Goal: Information Seeking & Learning: Check status

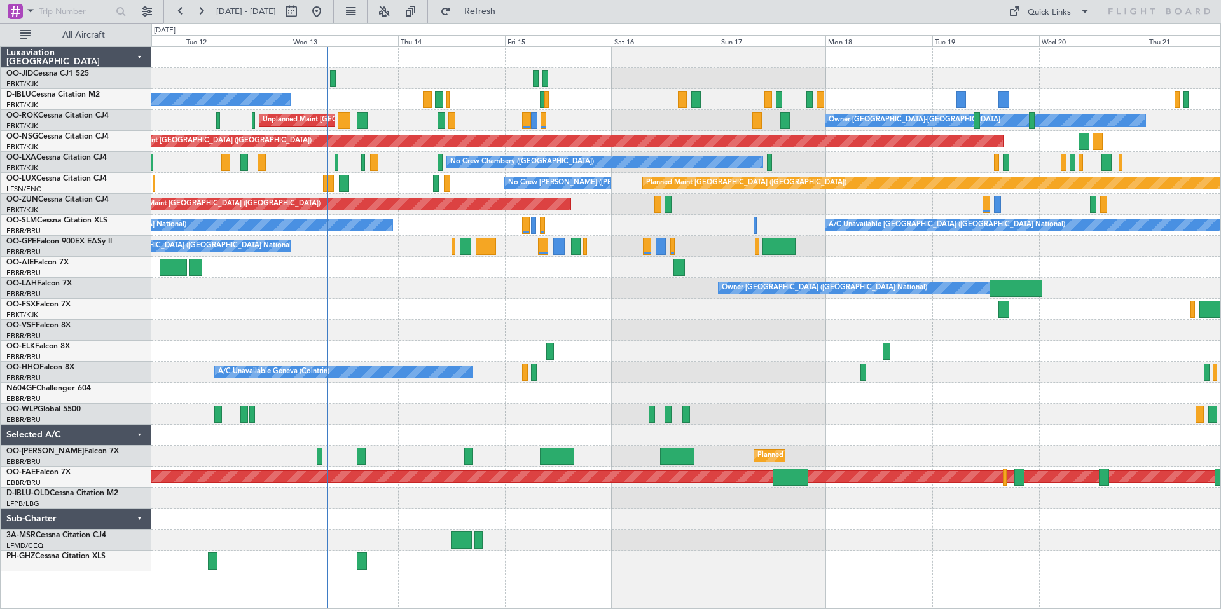
click at [547, 79] on div at bounding box center [685, 78] width 1069 height 21
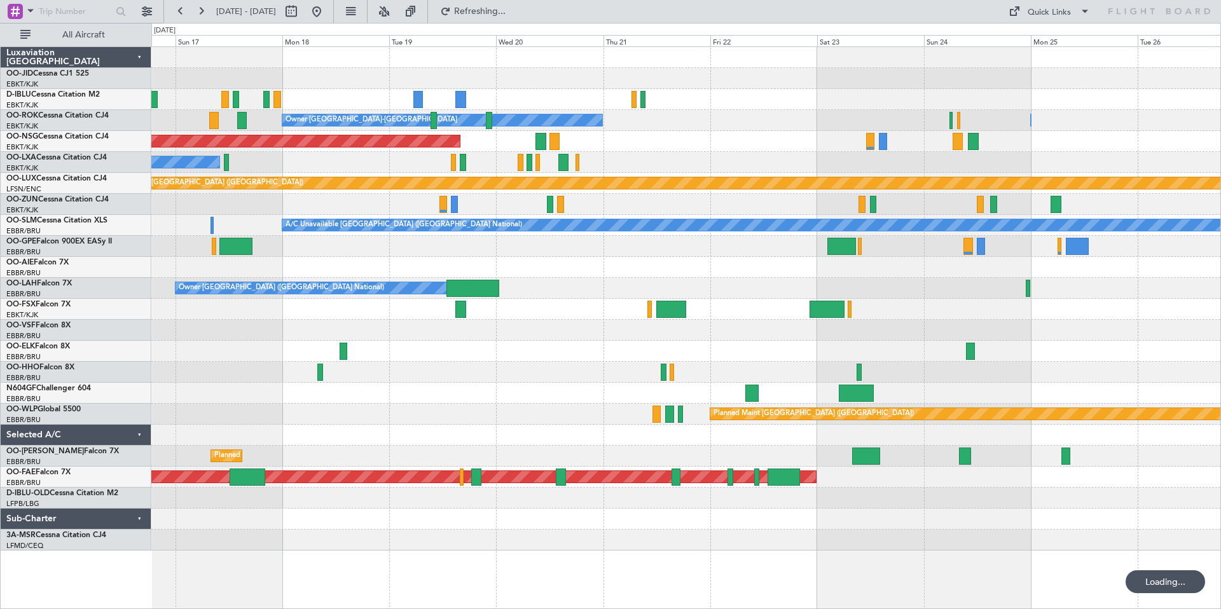
click at [385, 93] on div "Owner [GEOGRAPHIC_DATA]-[GEOGRAPHIC_DATA] Owner [GEOGRAPHIC_DATA]-[GEOGRAPHIC_D…" at bounding box center [685, 299] width 1069 height 504
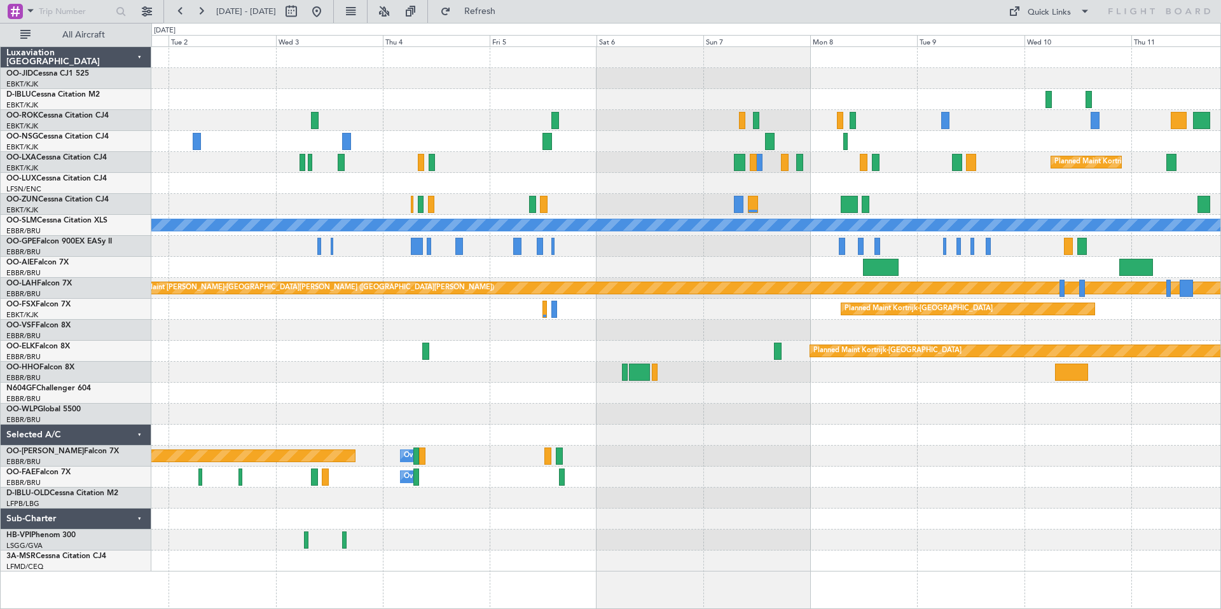
click at [723, 97] on div at bounding box center [685, 99] width 1069 height 21
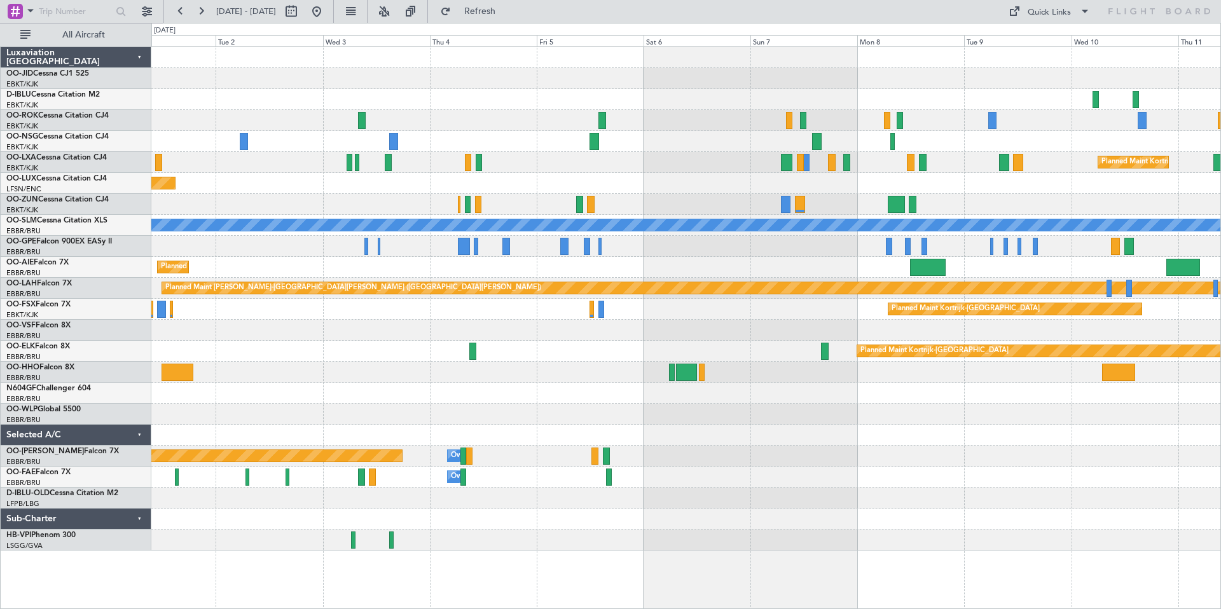
click at [1122, 93] on div "Planned Maint Kortrijk-Wevelgem Planned Maint Paris (Le Bourget) A/C Unavailabl…" at bounding box center [685, 299] width 1069 height 504
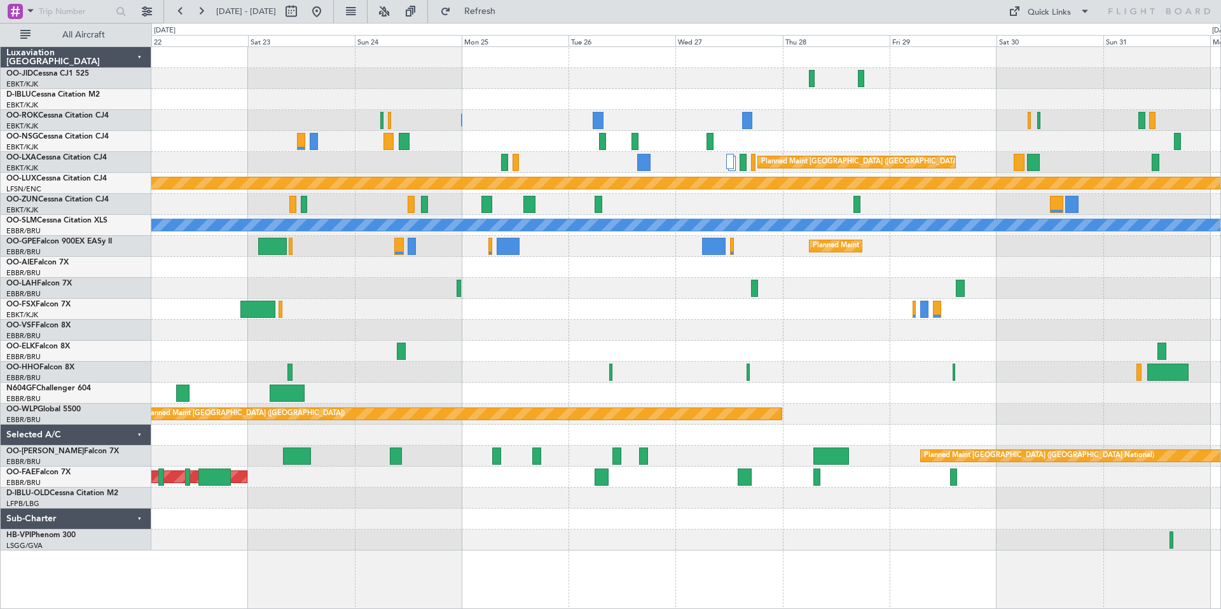
click at [1165, 109] on div "Owner Kortrijk-Wevelgem Owner Kortrijk-Wevelgem Planned Maint Paris (Le Bourget…" at bounding box center [685, 299] width 1069 height 504
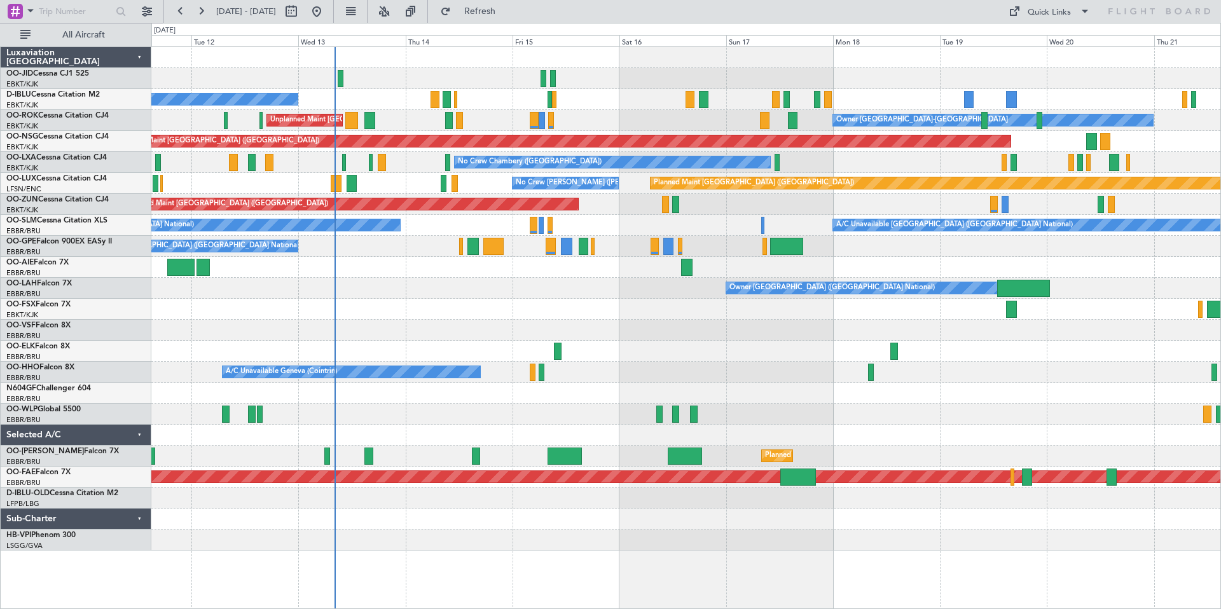
click at [1220, 104] on div "No Crew Brussels (Brussels National) Owner Kortrijk-Wevelgem Unplanned Maint Ko…" at bounding box center [610, 316] width 1221 height 586
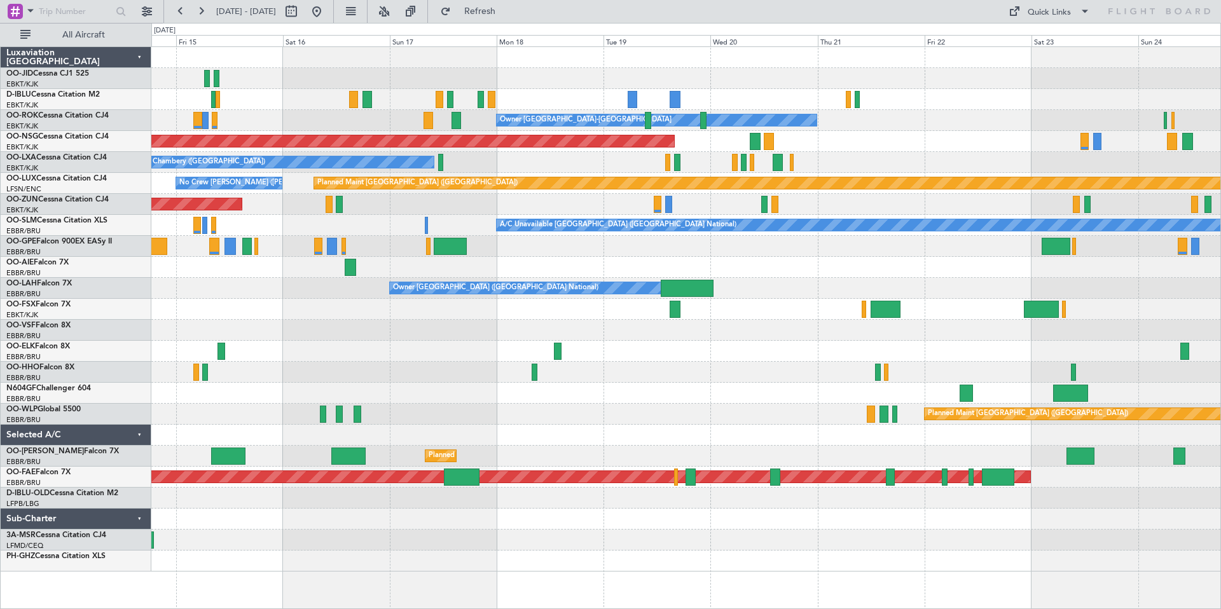
click at [757, 76] on div at bounding box center [685, 78] width 1069 height 21
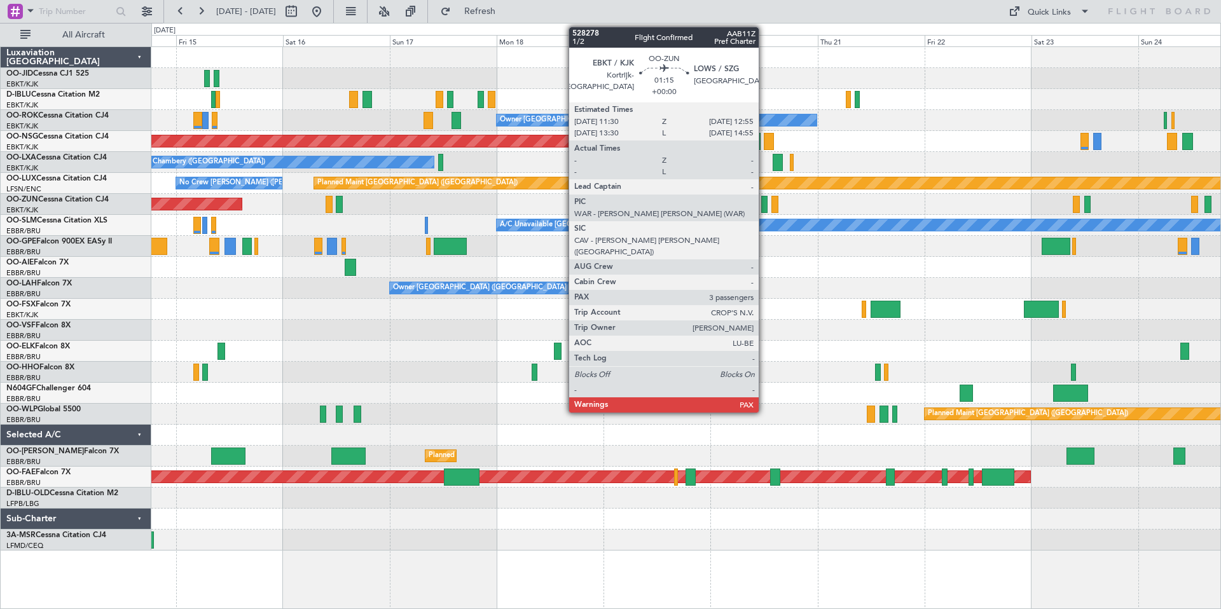
click at [764, 202] on div at bounding box center [764, 204] width 6 height 17
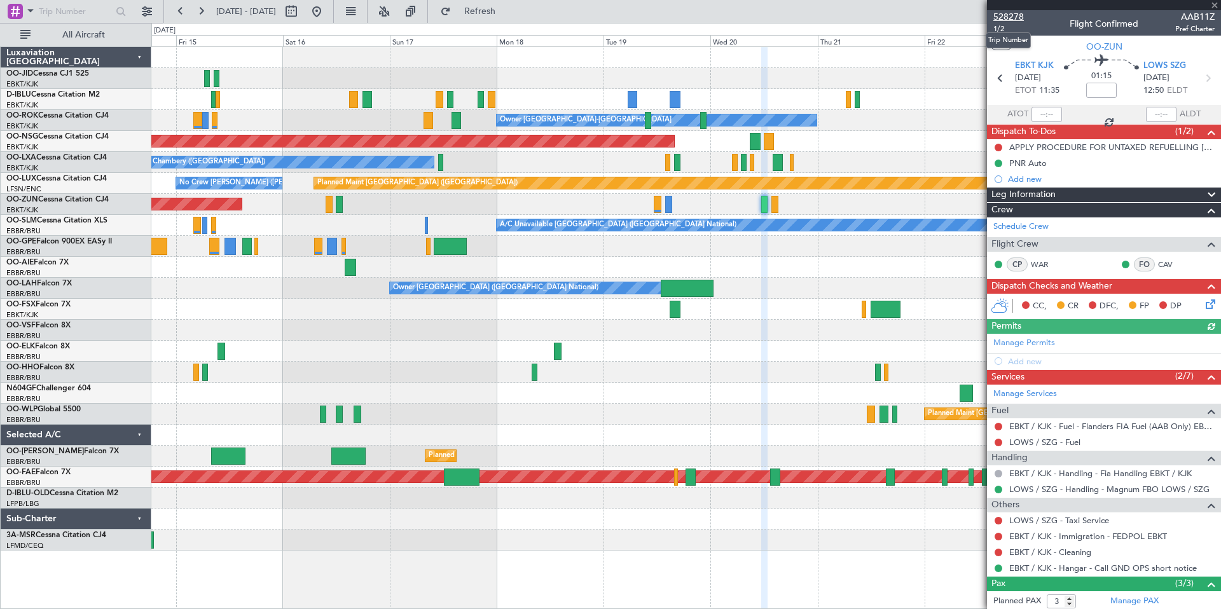
scroll to position [1, 0]
click at [1007, 16] on span "528278" at bounding box center [1008, 16] width 31 height 13
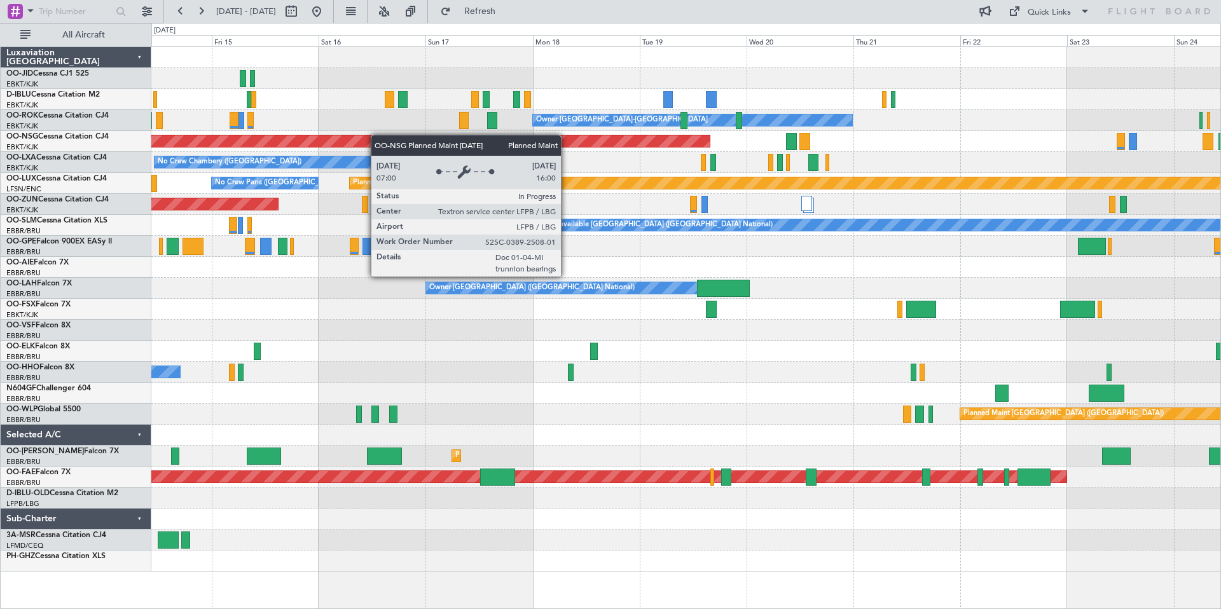
click at [325, 141] on div "No Crew Brussels (Brussels National) Owner Kortrijk-Wevelgem Unplanned Maint Ko…" at bounding box center [685, 309] width 1069 height 525
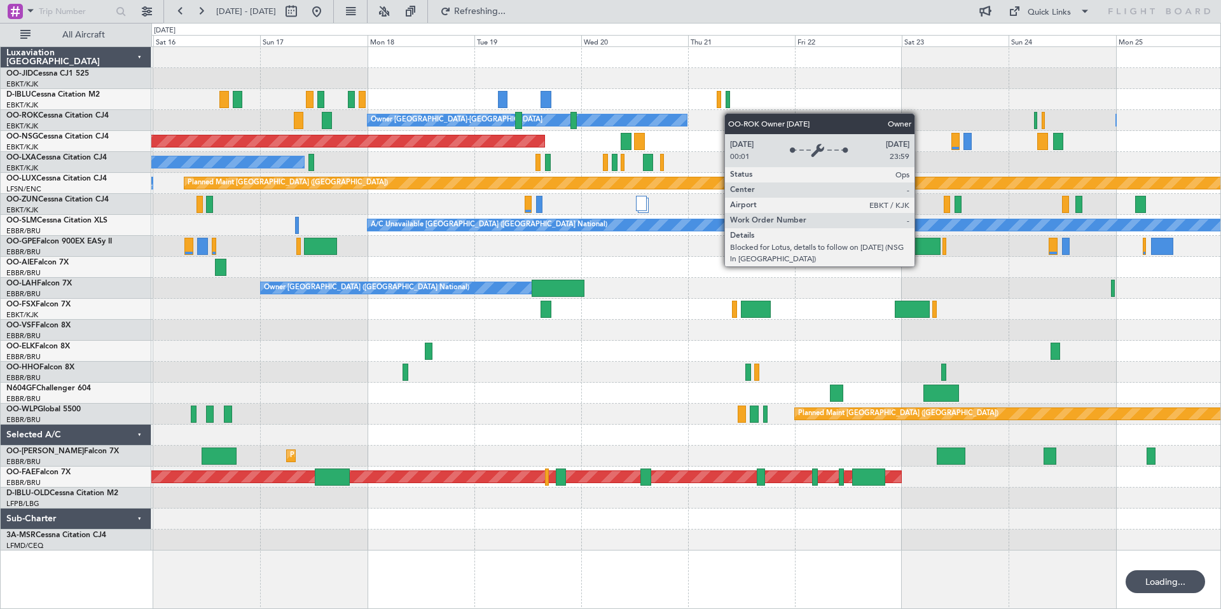
click at [668, 116] on div "Owner Kortrijk-Wevelgem Owner Kortrijk-Wevelgem Planned Maint Paris (Le Bourget…" at bounding box center [685, 299] width 1069 height 504
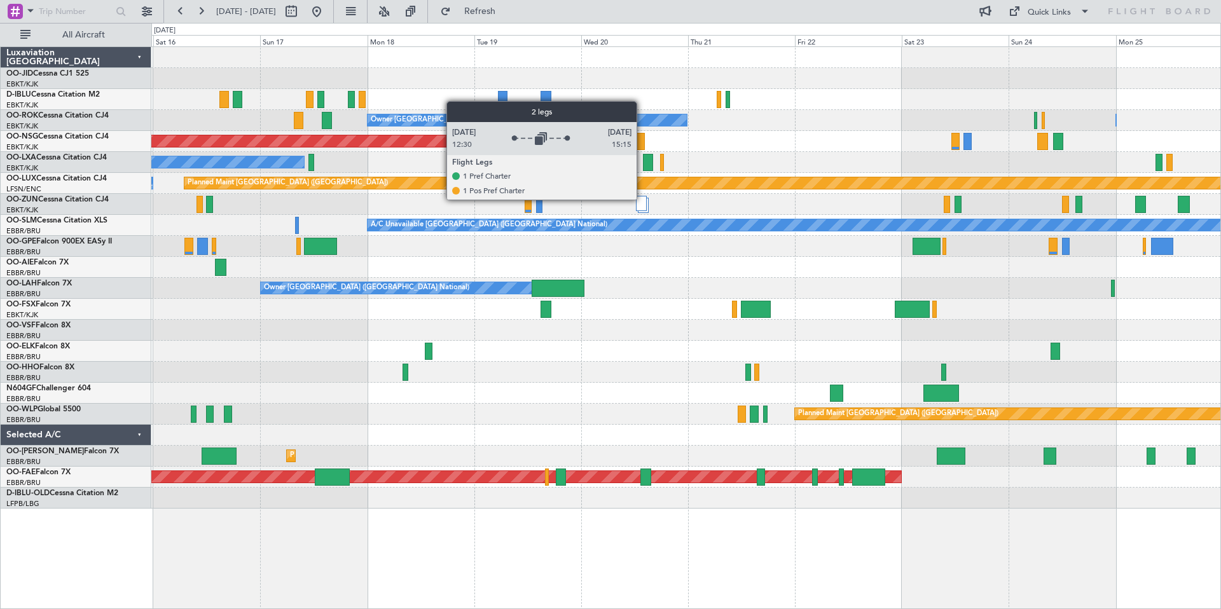
click at [642, 199] on div at bounding box center [641, 203] width 11 height 15
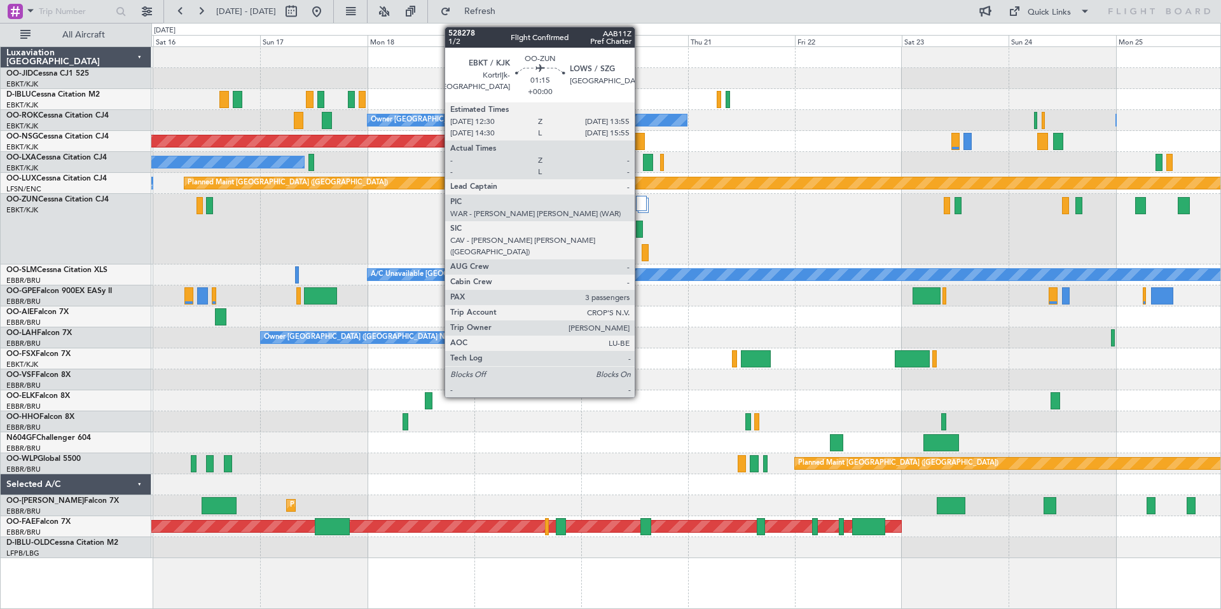
click at [640, 228] on div at bounding box center [639, 229] width 6 height 17
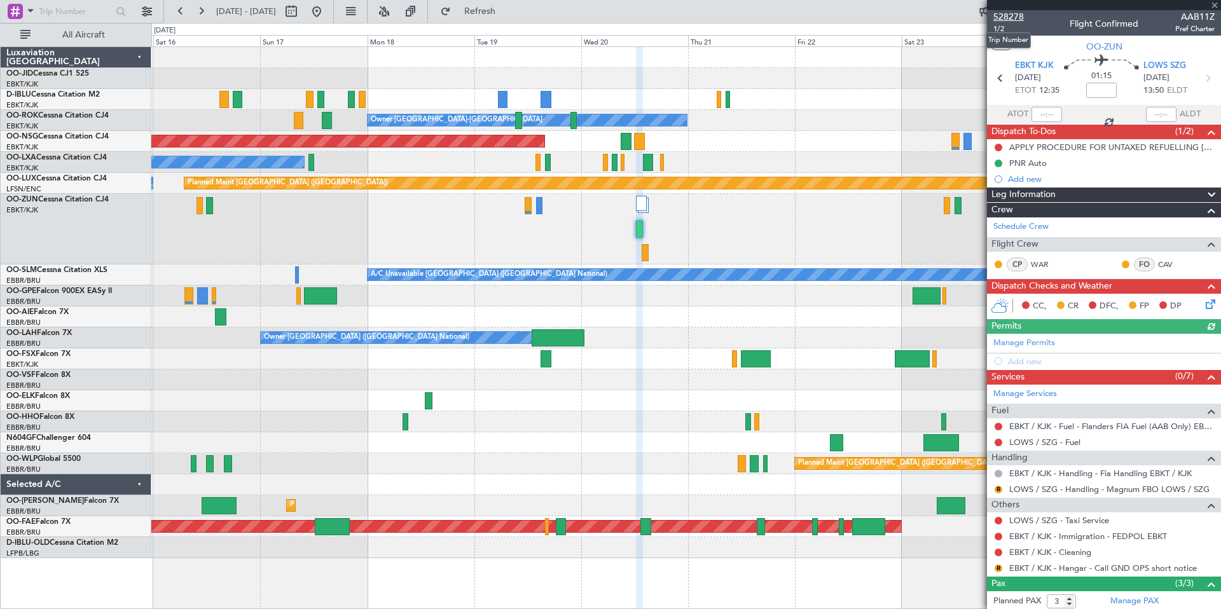
click at [1003, 17] on span "528278" at bounding box center [1008, 16] width 31 height 13
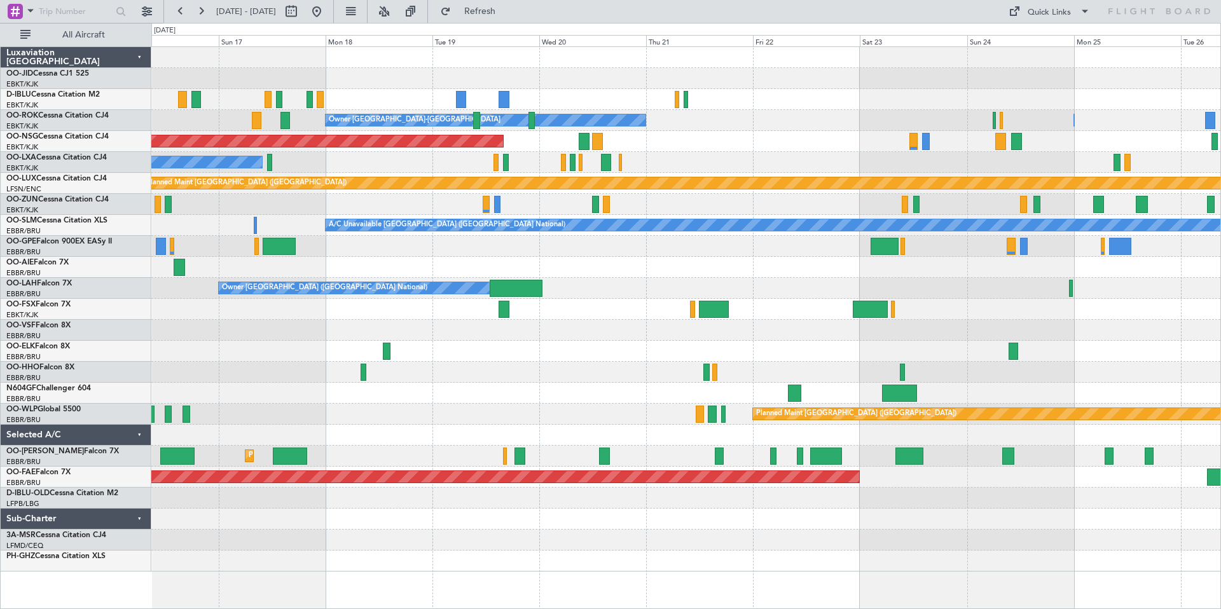
click at [540, 161] on div "Owner Kortrijk-Wevelgem Owner Kortrijk-Wevelgem Planned Maint Paris (Le Bourget…" at bounding box center [685, 309] width 1069 height 525
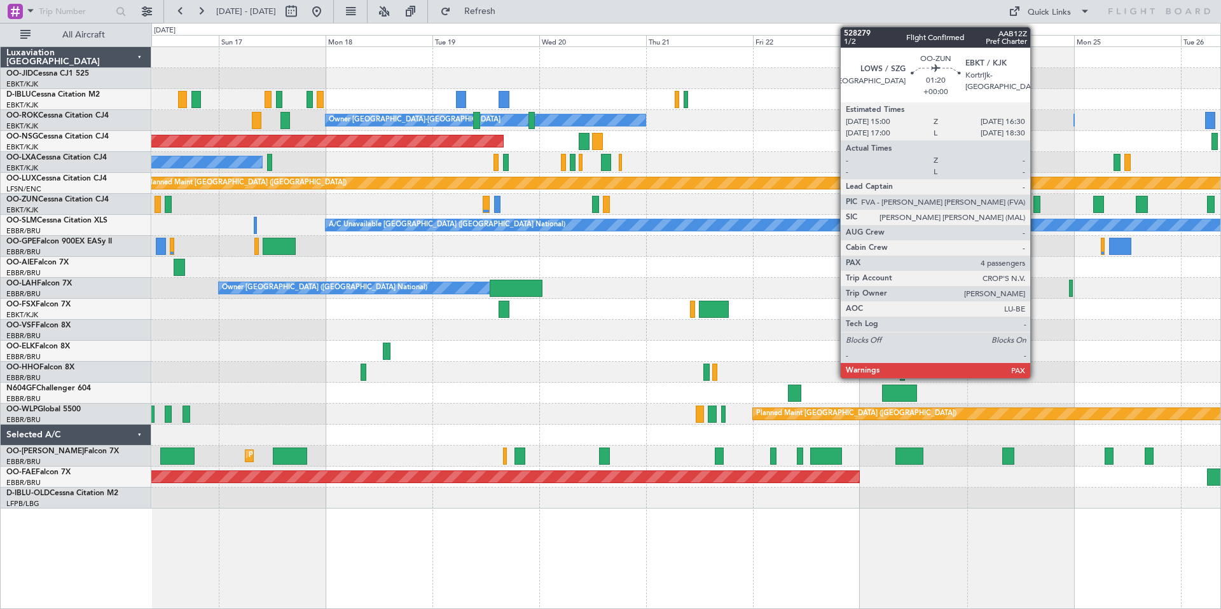
click at [1036, 203] on div at bounding box center [1036, 204] width 7 height 17
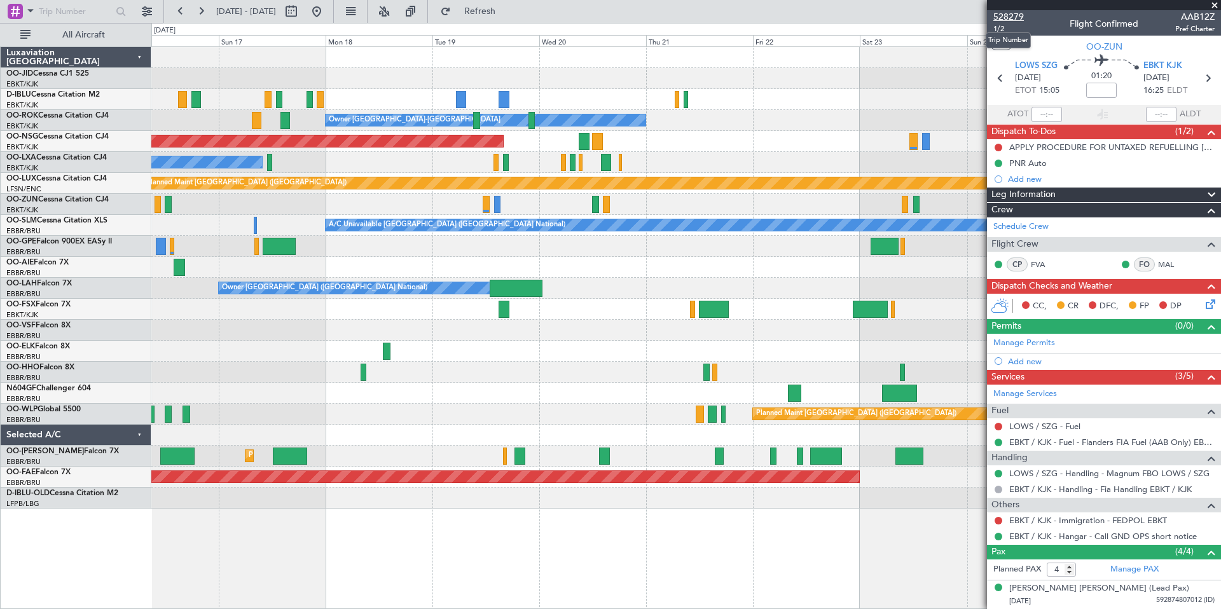
click at [1001, 17] on span "528279" at bounding box center [1008, 16] width 31 height 13
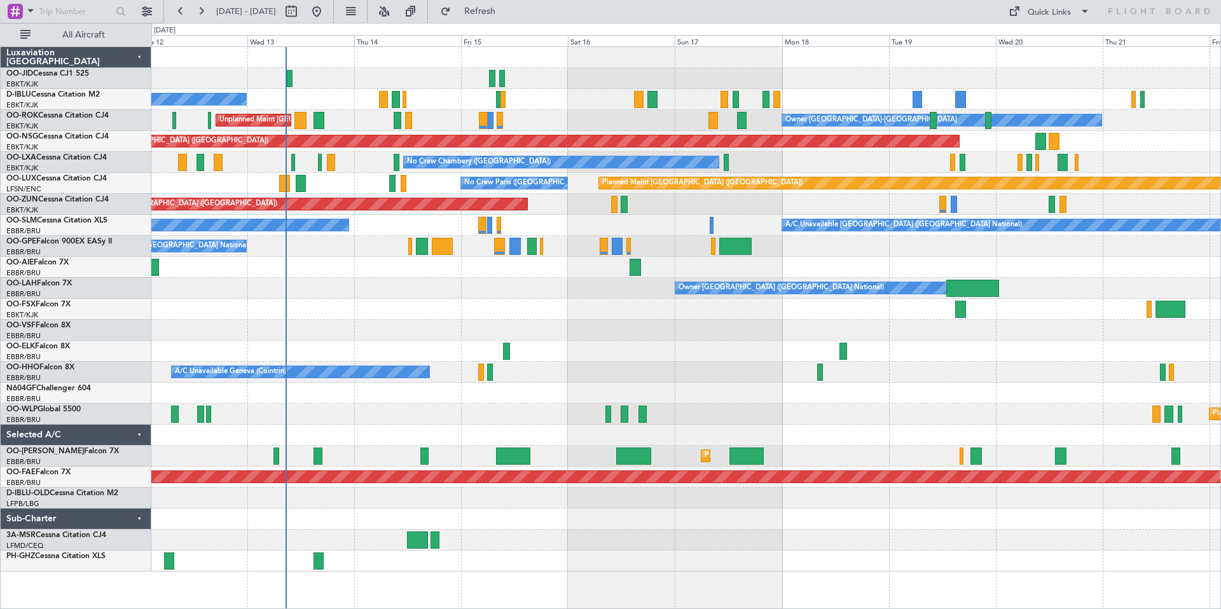
click at [436, 81] on div at bounding box center [685, 78] width 1069 height 21
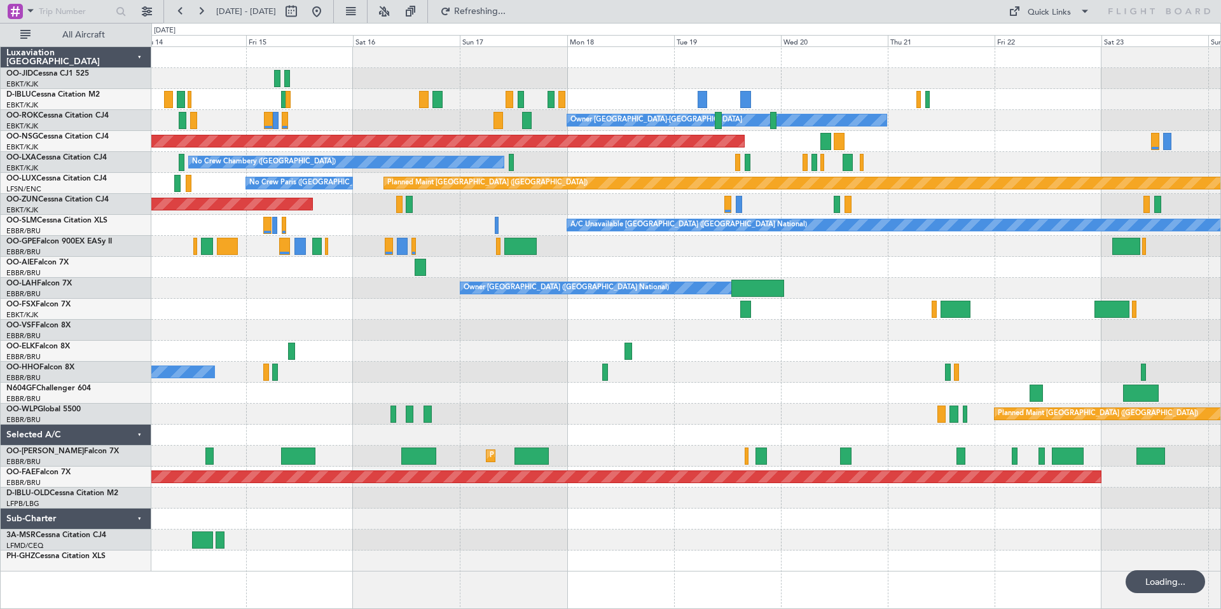
click at [612, 88] on div "No Crew [GEOGRAPHIC_DATA] ([GEOGRAPHIC_DATA] National) Owner [GEOGRAPHIC_DATA]-…" at bounding box center [685, 309] width 1069 height 525
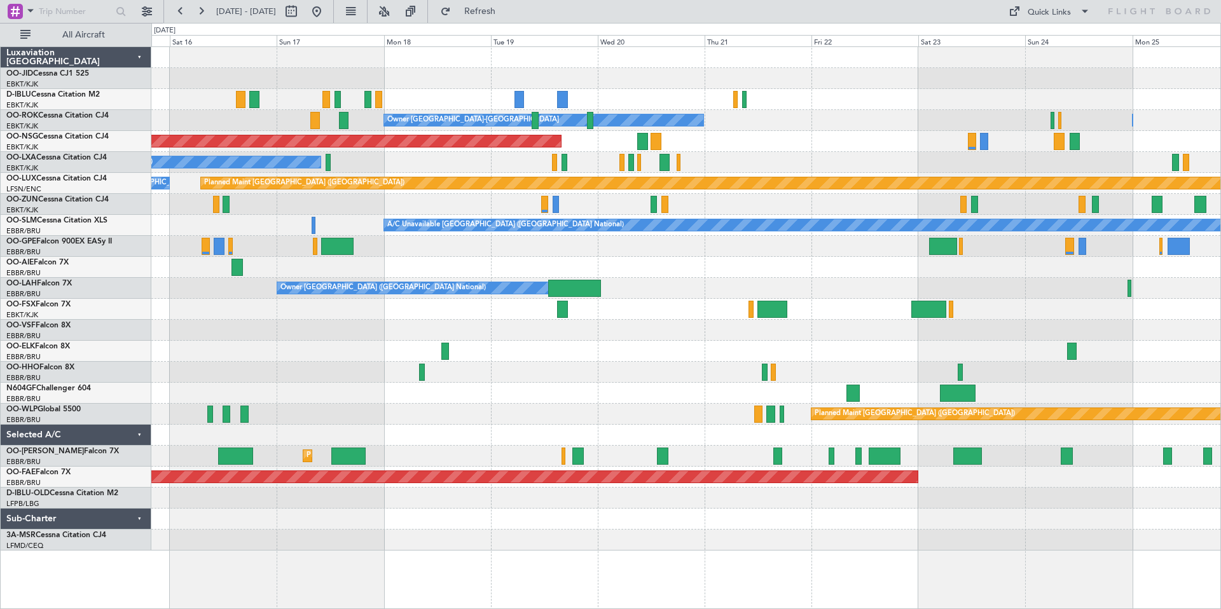
click at [727, 85] on div at bounding box center [685, 78] width 1069 height 21
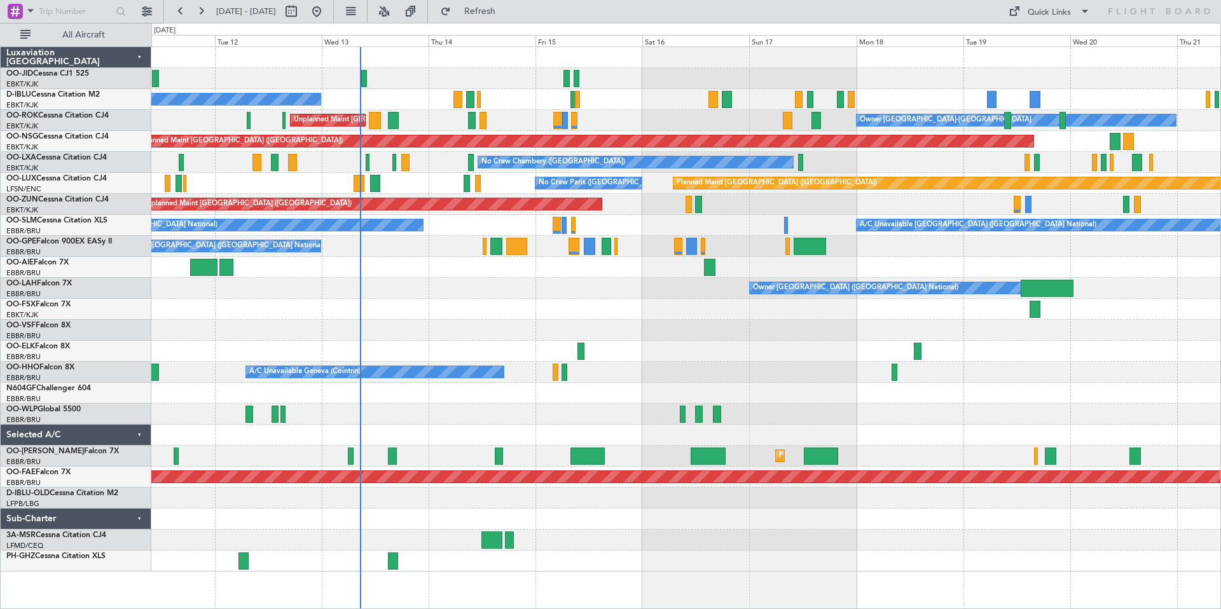
click at [712, 70] on div "No Crew Brussels (Brussels National) Owner Kortrijk-Wevelgem Unplanned Maint Ko…" at bounding box center [685, 309] width 1069 height 525
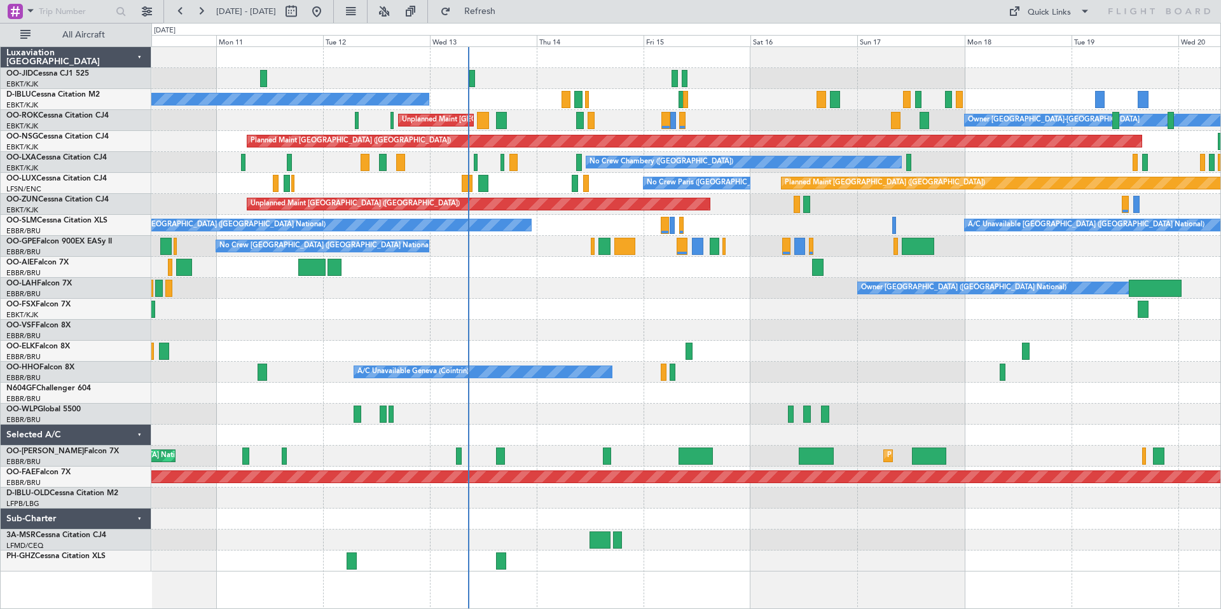
click at [573, 71] on div at bounding box center [685, 78] width 1069 height 21
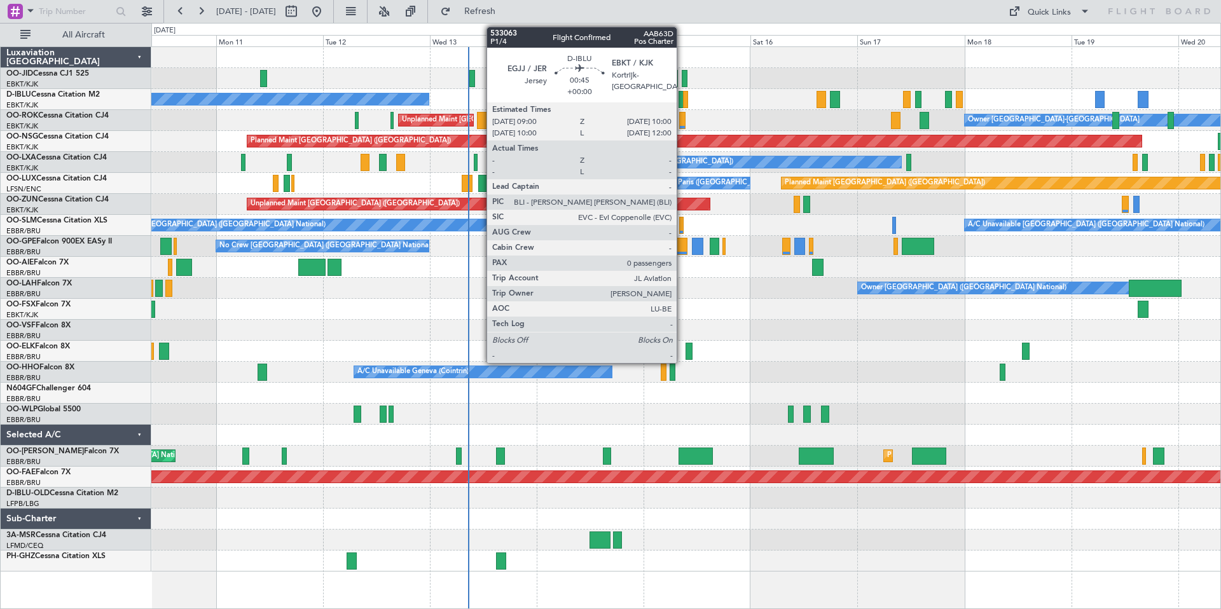
click at [683, 98] on div at bounding box center [685, 99] width 5 height 17
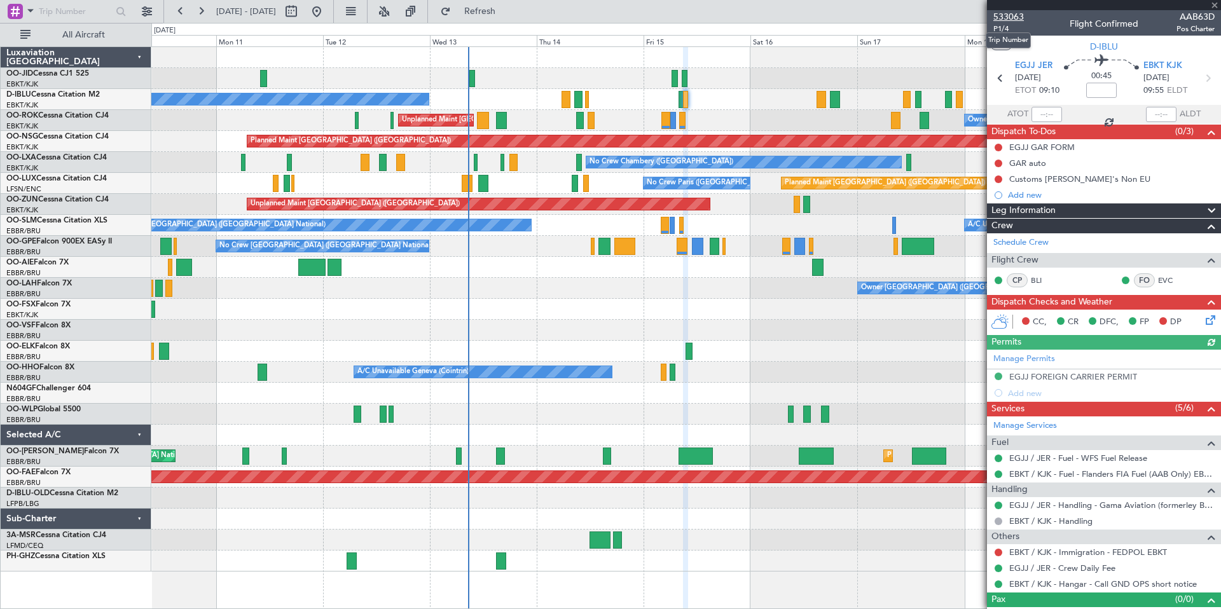
click at [1003, 15] on span "533063" at bounding box center [1008, 16] width 31 height 13
click at [1218, 6] on span at bounding box center [1214, 5] width 13 height 11
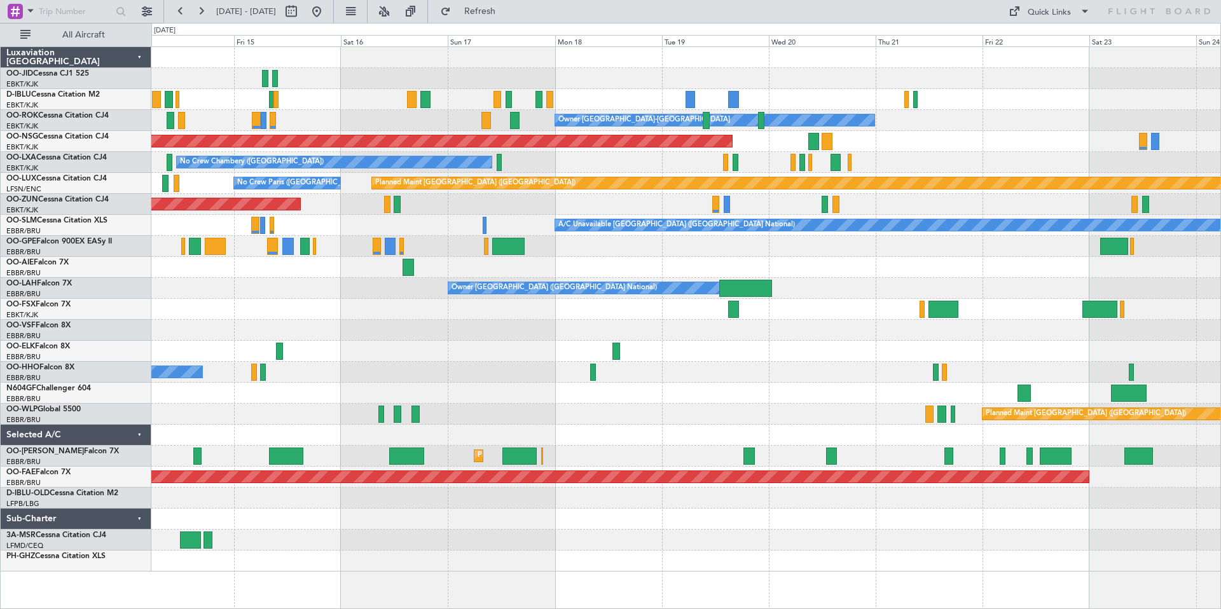
click at [490, 69] on div at bounding box center [685, 78] width 1069 height 21
